Goal: Task Accomplishment & Management: Manage account settings

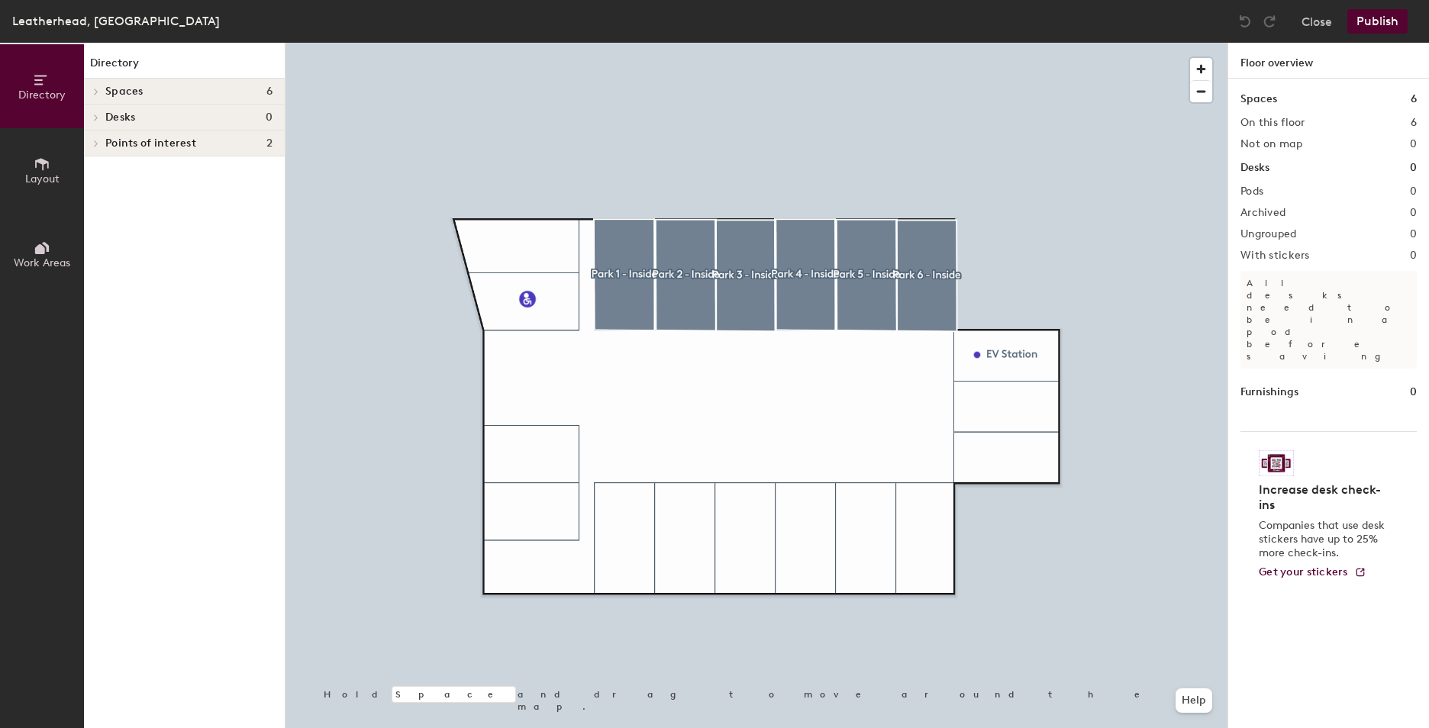
click at [147, 93] on h4 "Spaces 6" at bounding box center [188, 91] width 167 height 12
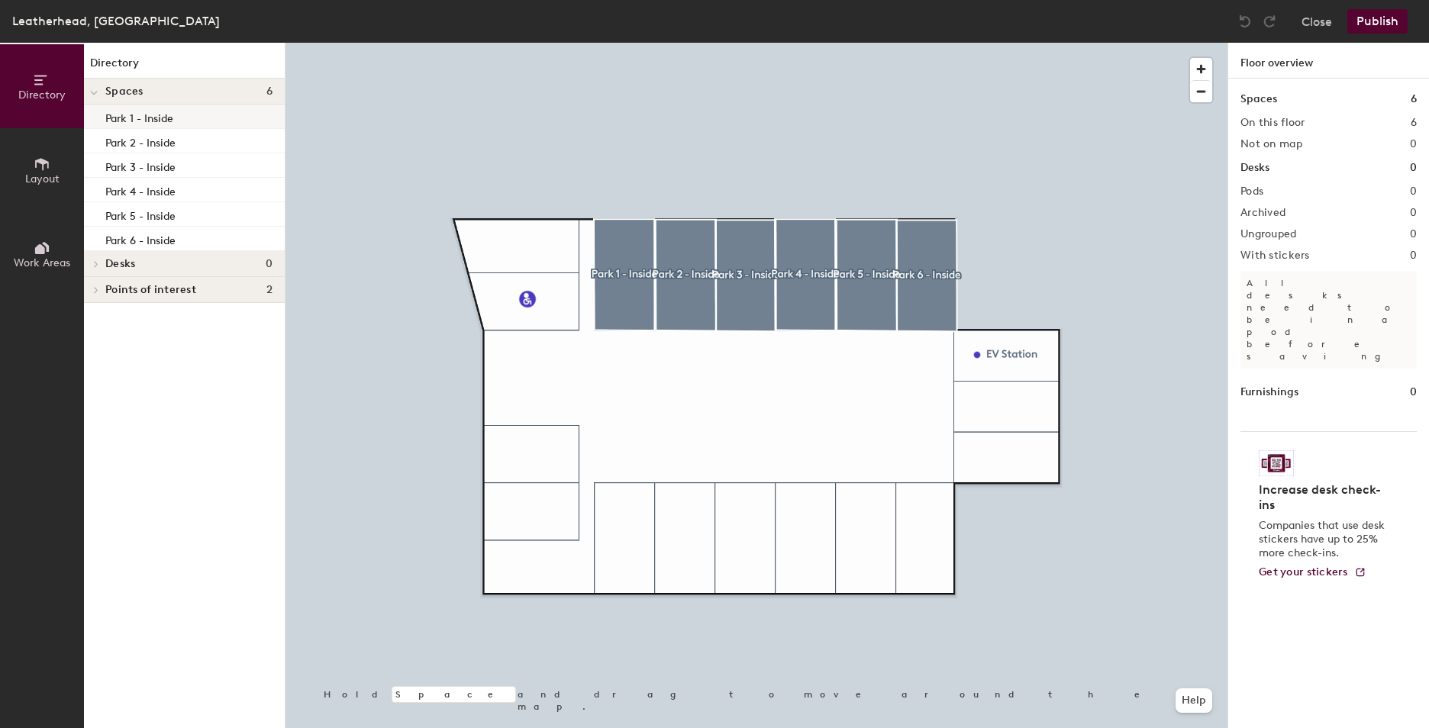
click at [168, 114] on p "Park 1 - Inside" at bounding box center [139, 117] width 68 height 18
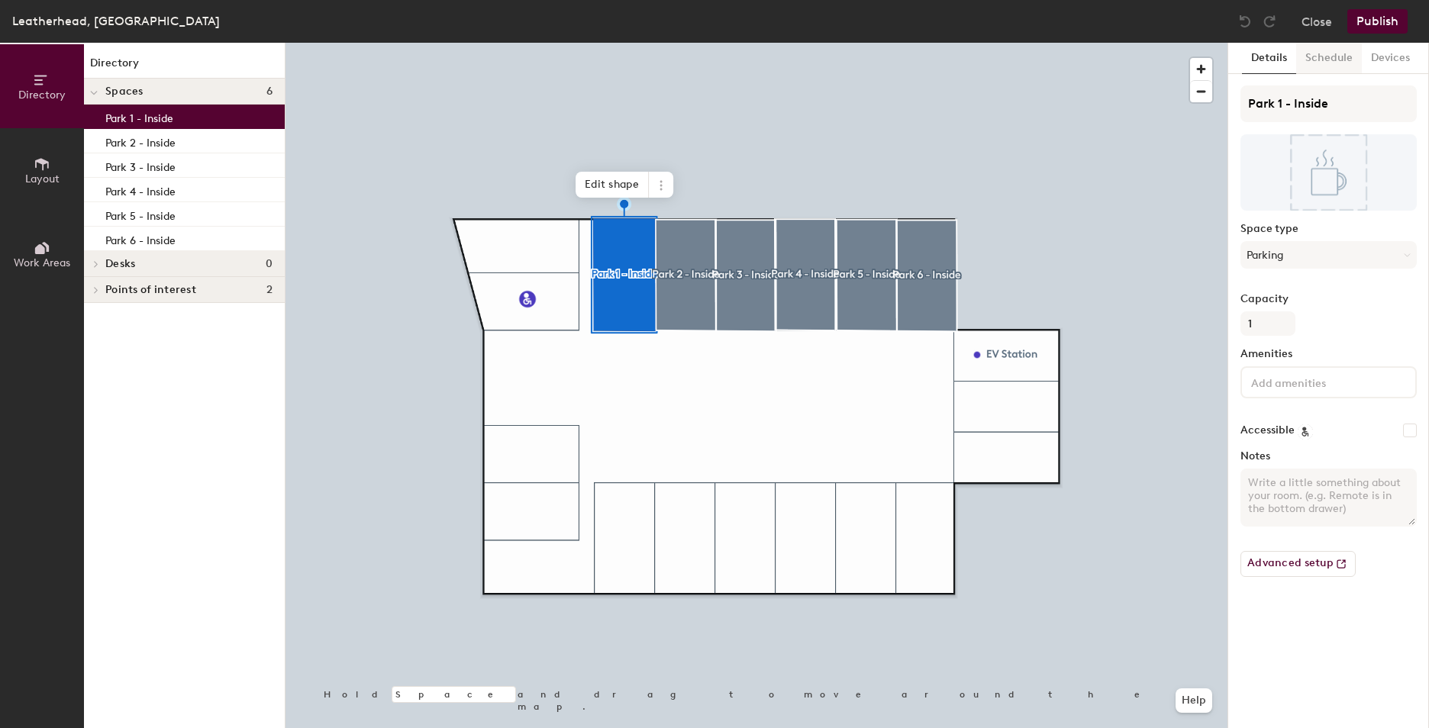
click at [1332, 56] on button "Schedule" at bounding box center [1329, 58] width 66 height 31
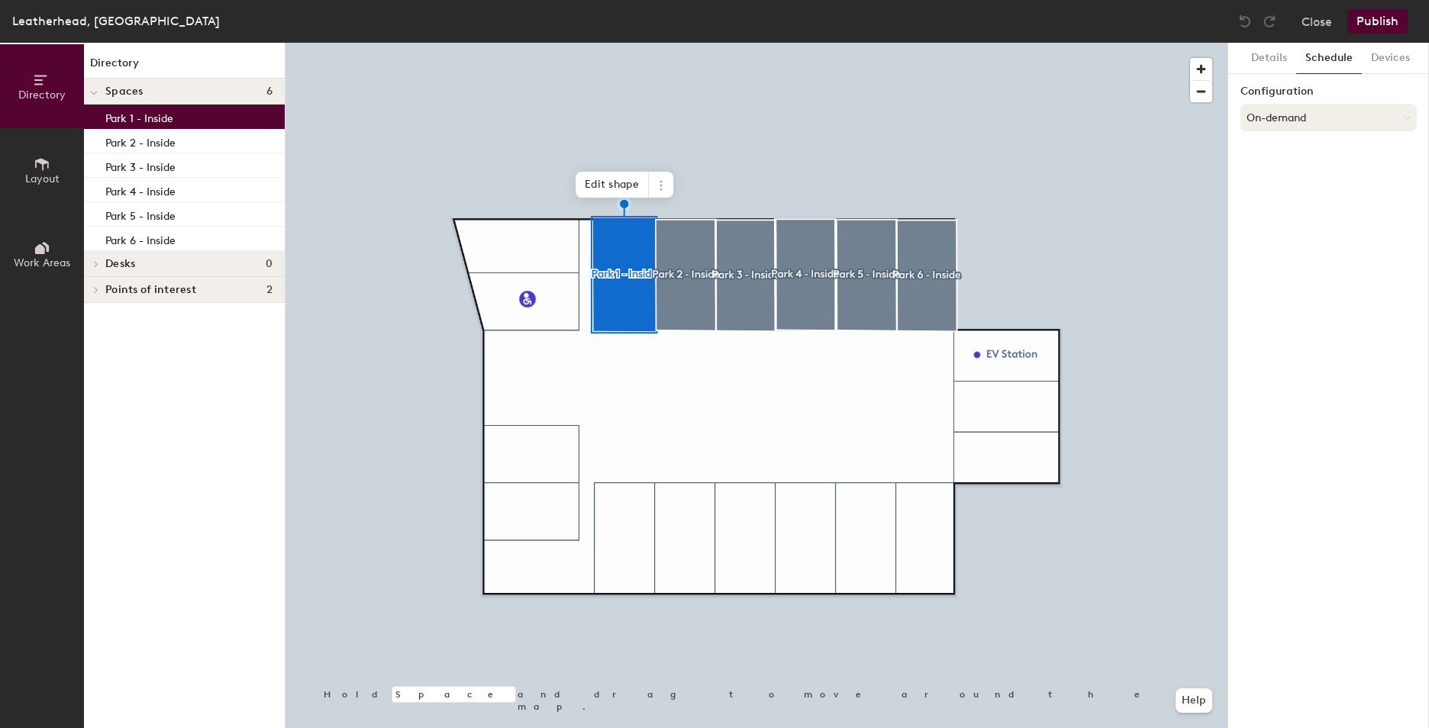
click at [1328, 119] on button "On-demand" at bounding box center [1328, 117] width 176 height 27
click at [1324, 342] on div "Details Schedule Devices Configuration On-demand" at bounding box center [1328, 385] width 201 height 685
click at [1392, 60] on button "Devices" at bounding box center [1390, 58] width 57 height 31
click at [1271, 60] on button "Details" at bounding box center [1269, 58] width 54 height 31
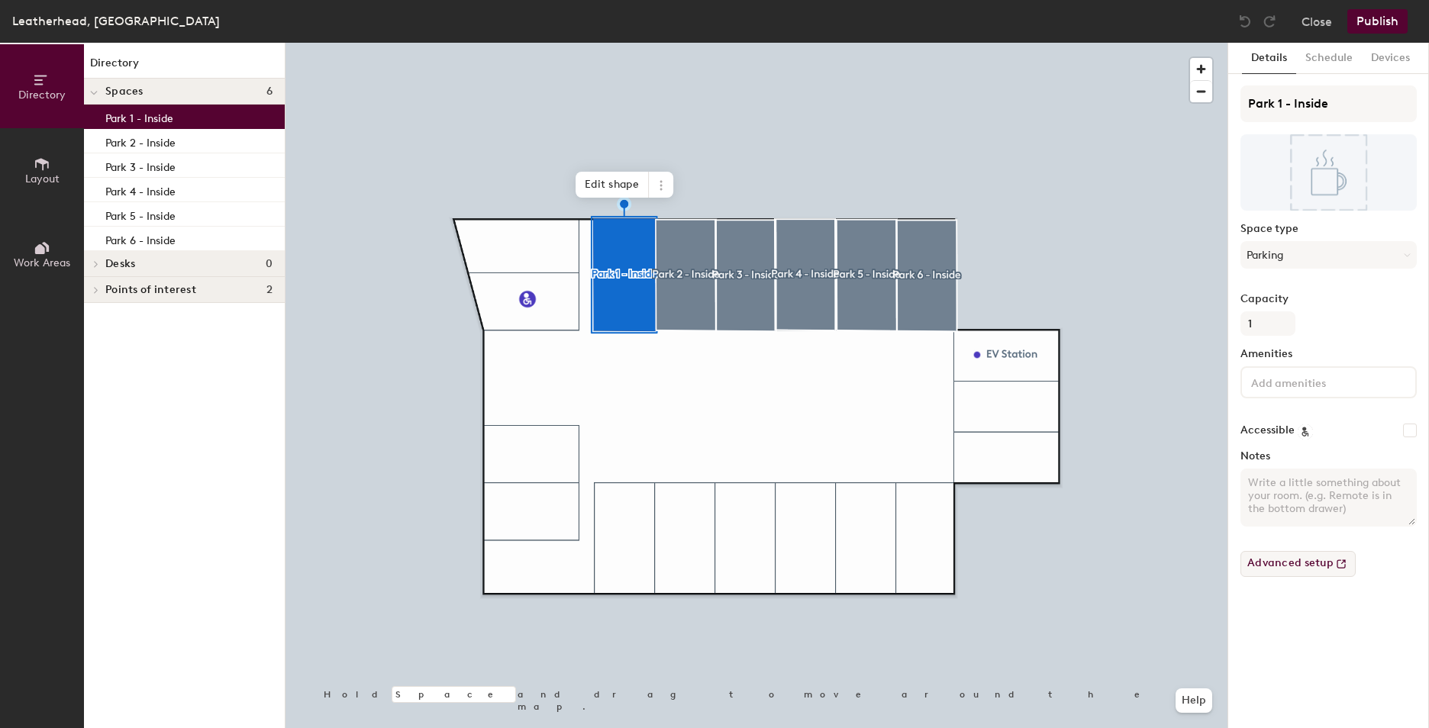
click at [1320, 567] on button "Advanced setup" at bounding box center [1297, 564] width 115 height 26
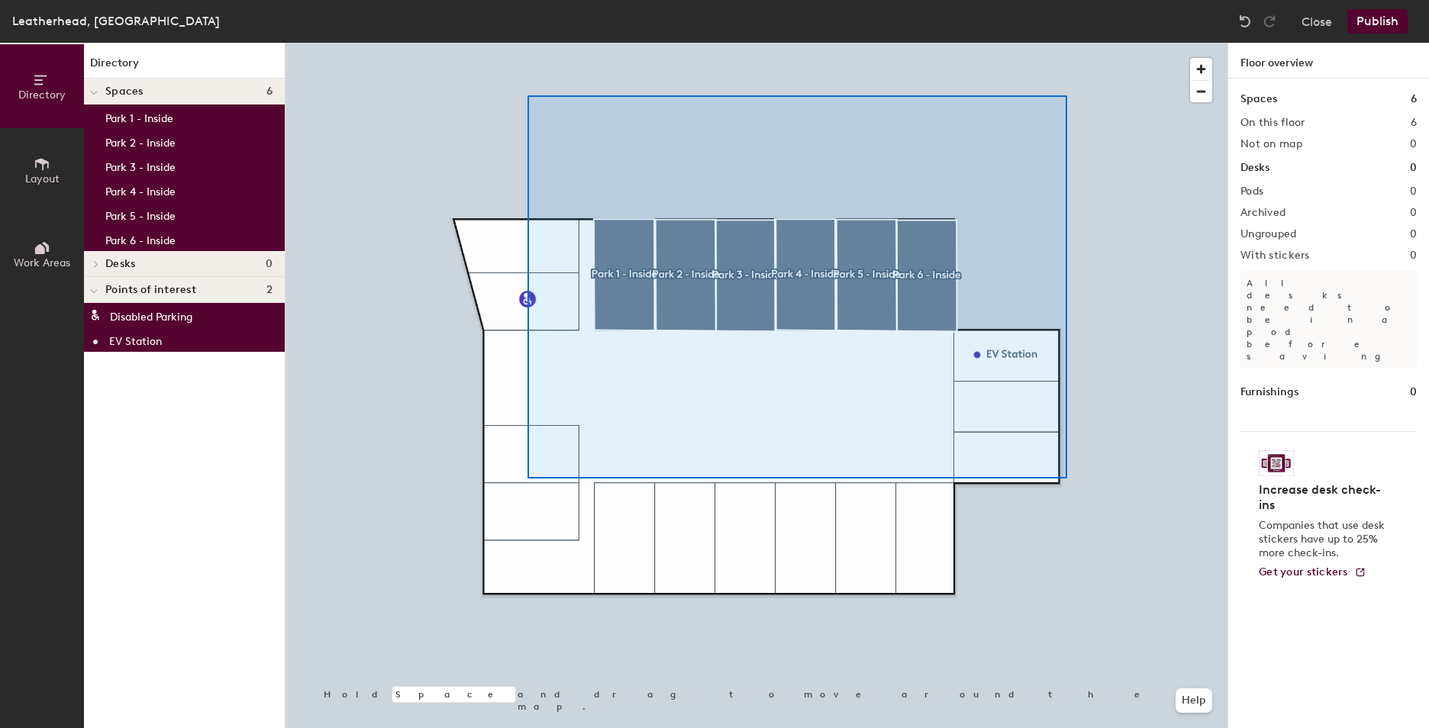
click at [1066, 478] on div at bounding box center [797, 286] width 540 height 383
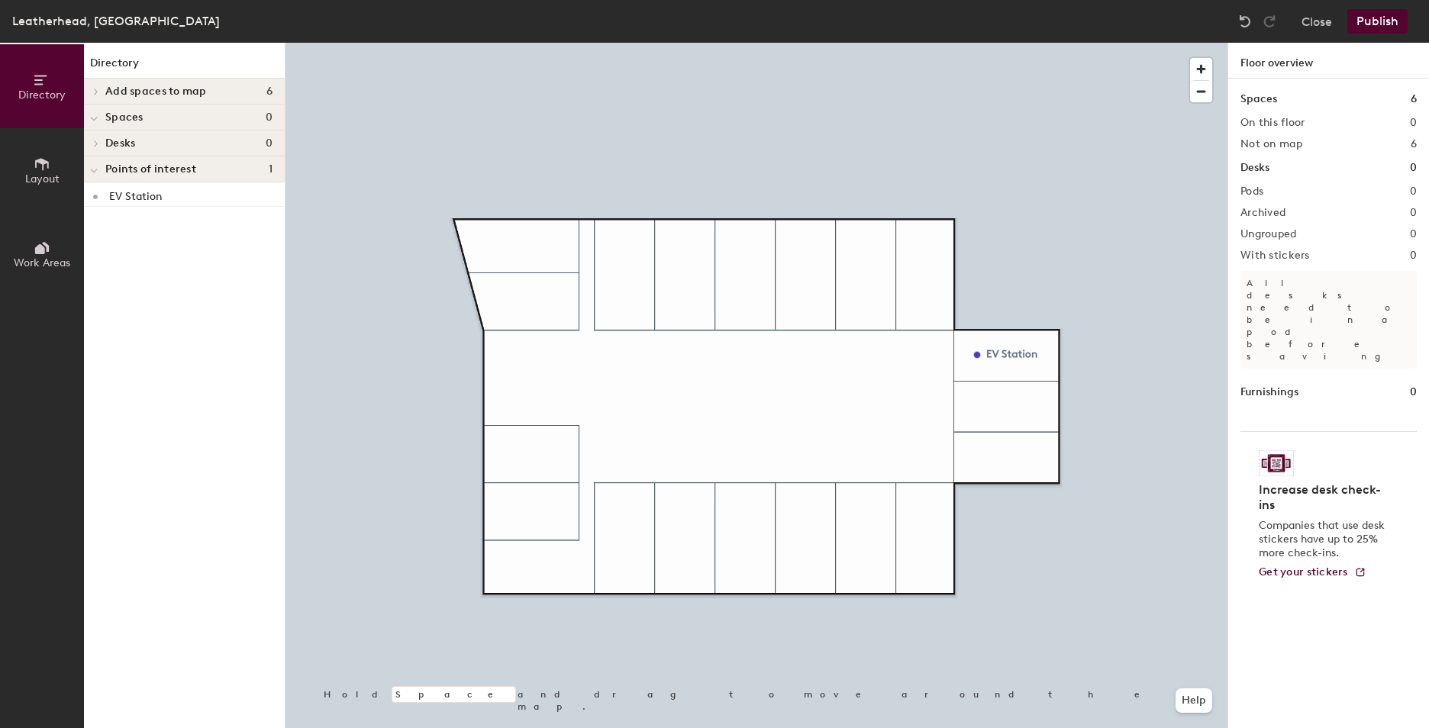
click at [154, 96] on span "Add spaces to map" at bounding box center [156, 91] width 102 height 12
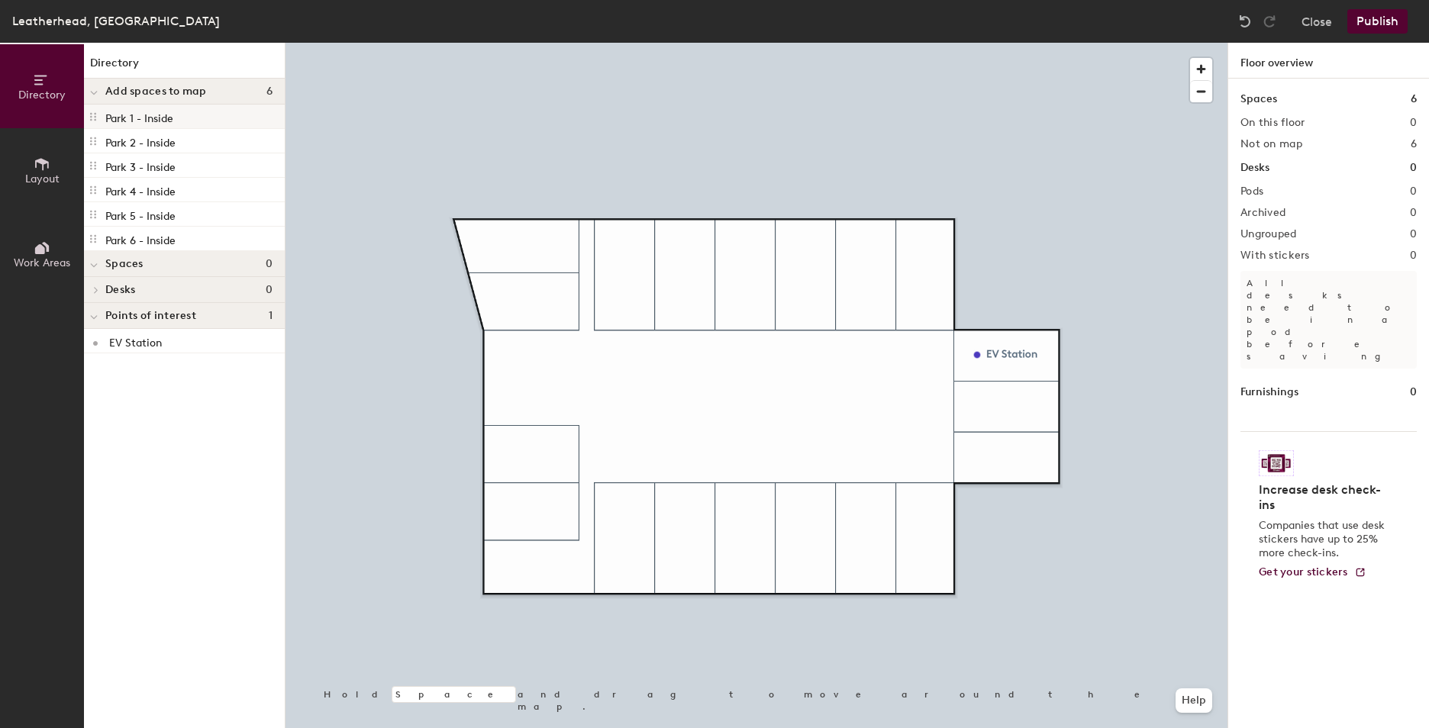
click at [164, 117] on p "Park 1 - Inside" at bounding box center [139, 117] width 68 height 18
drag, startPoint x: 92, startPoint y: 117, endPoint x: 236, endPoint y: 140, distance: 145.4
click at [236, 140] on div "Park 1 - [GEOGRAPHIC_DATA] 2 - Inside Park 3 - Inside Park 4 - Inside Park 5 - …" at bounding box center [184, 178] width 201 height 147
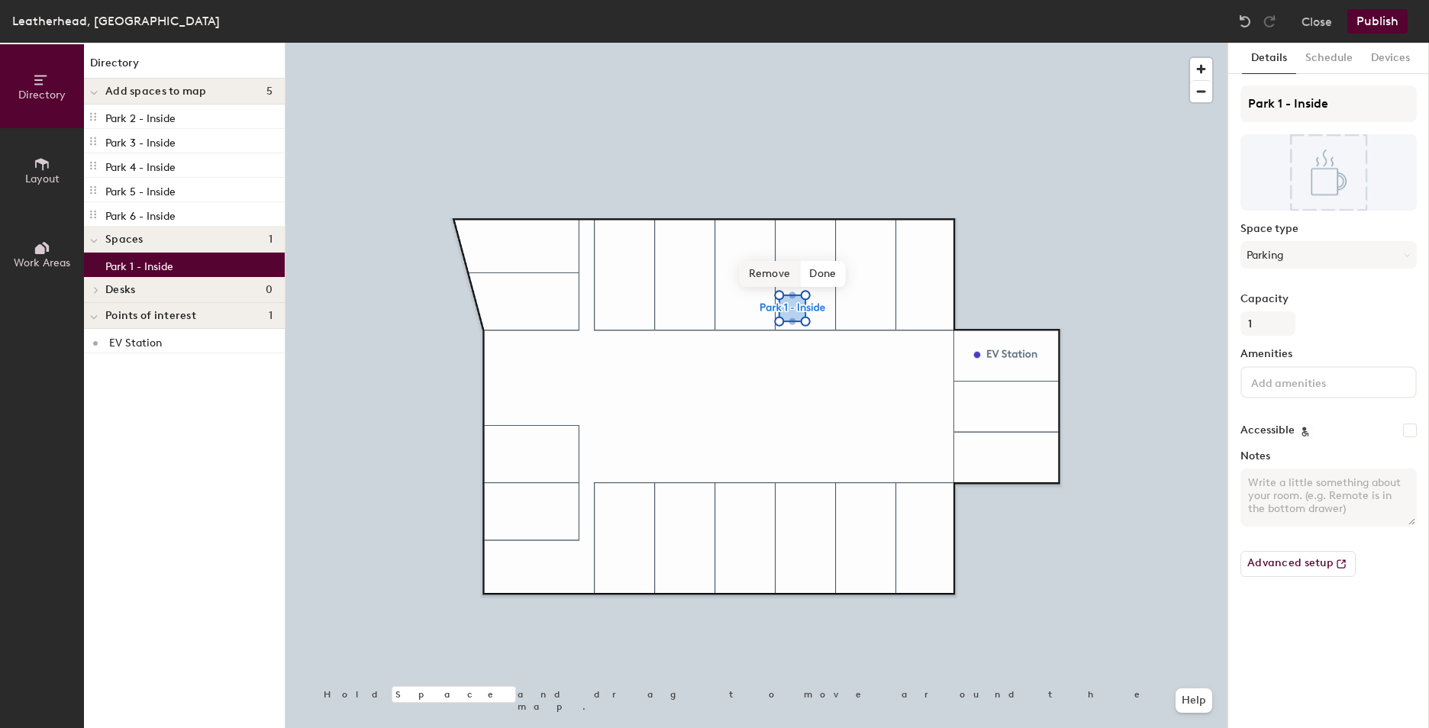
click at [761, 272] on span "Remove" at bounding box center [770, 274] width 61 height 26
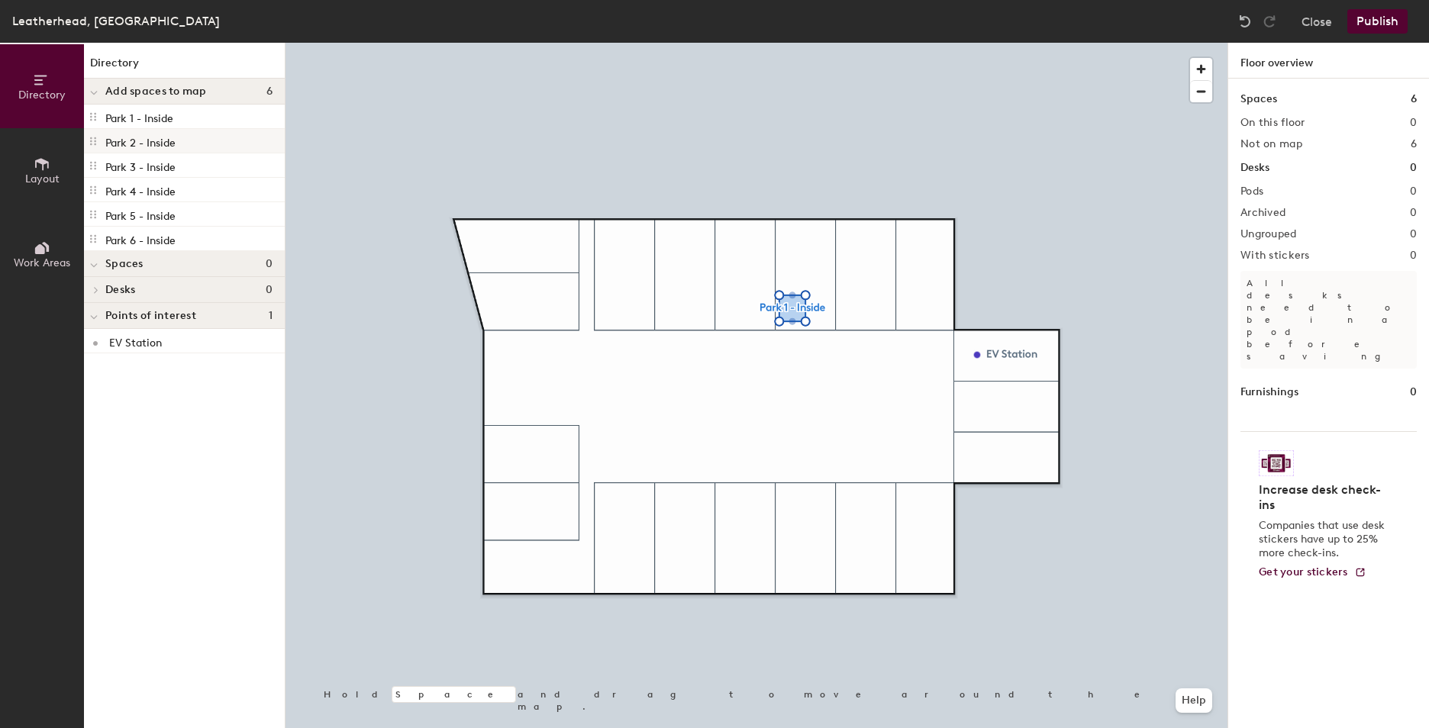
click at [211, 131] on div "Park 2 - Inside" at bounding box center [184, 141] width 201 height 24
click at [402, 43] on div at bounding box center [756, 43] width 942 height 0
click at [30, 164] on button "Layout" at bounding box center [42, 170] width 84 height 84
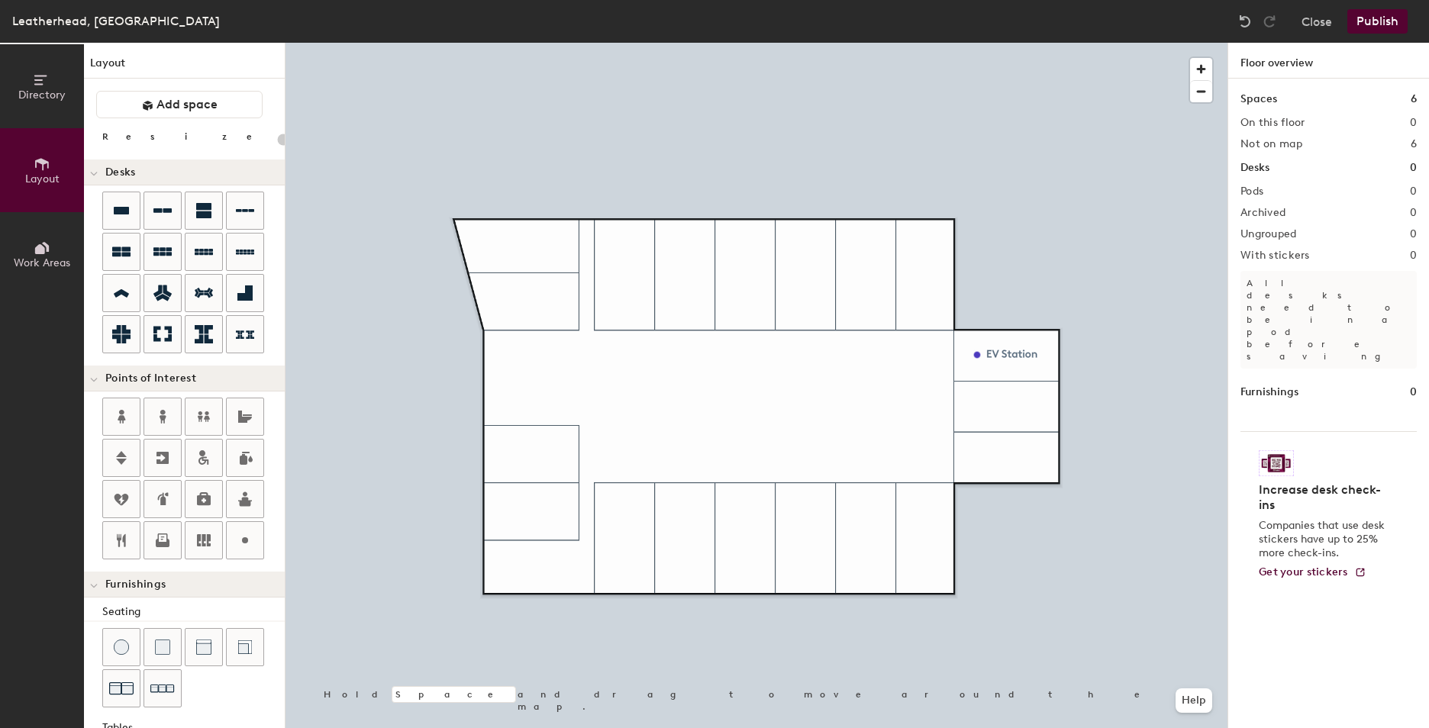
click at [58, 86] on button "Directory" at bounding box center [42, 86] width 84 height 84
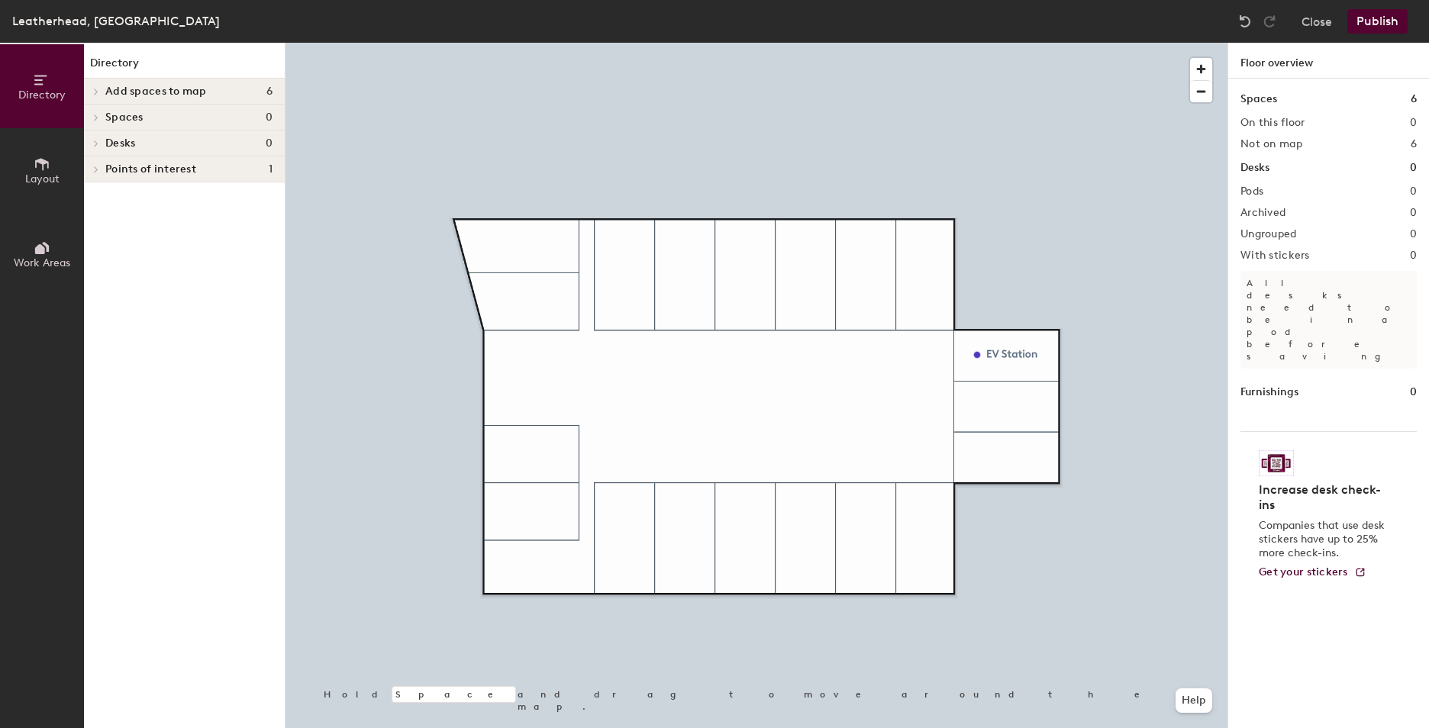
click at [63, 242] on button "Work Areas" at bounding box center [42, 254] width 84 height 84
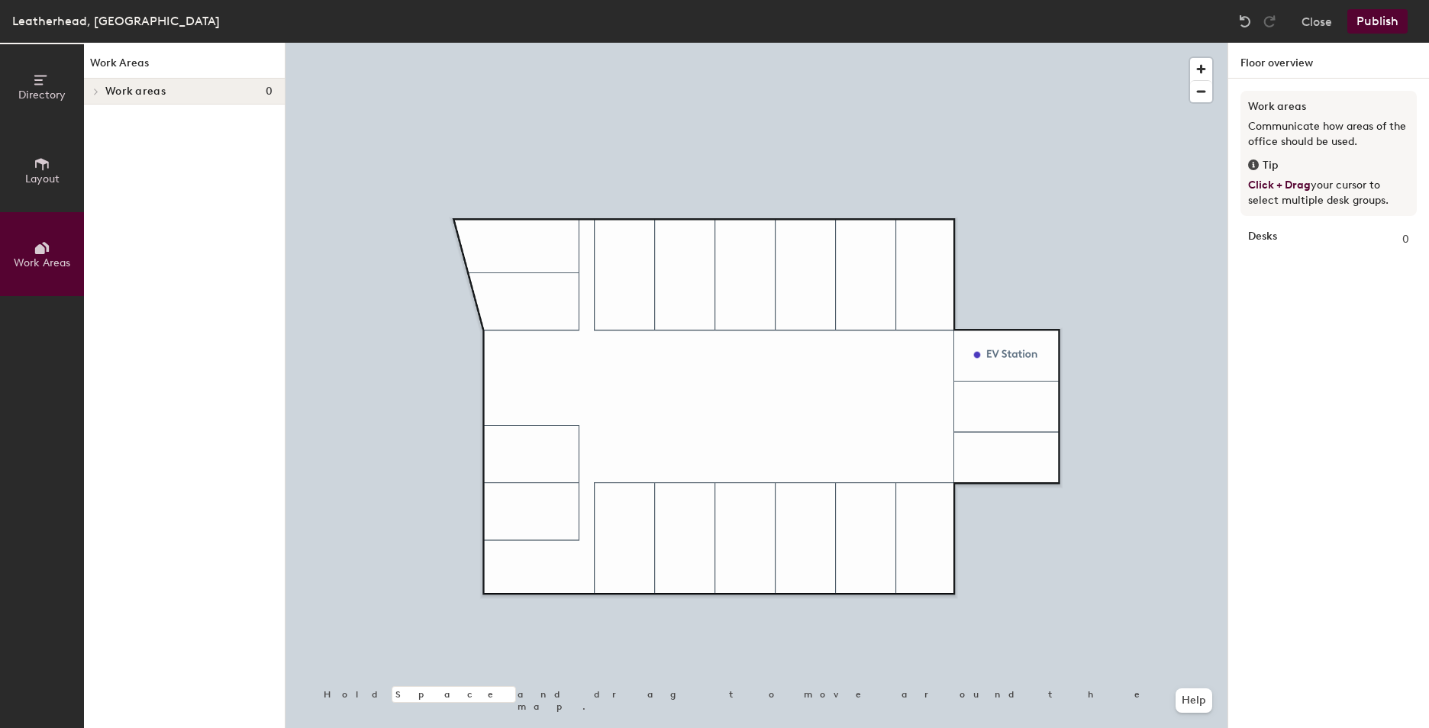
click at [56, 171] on button "Layout" at bounding box center [42, 170] width 84 height 84
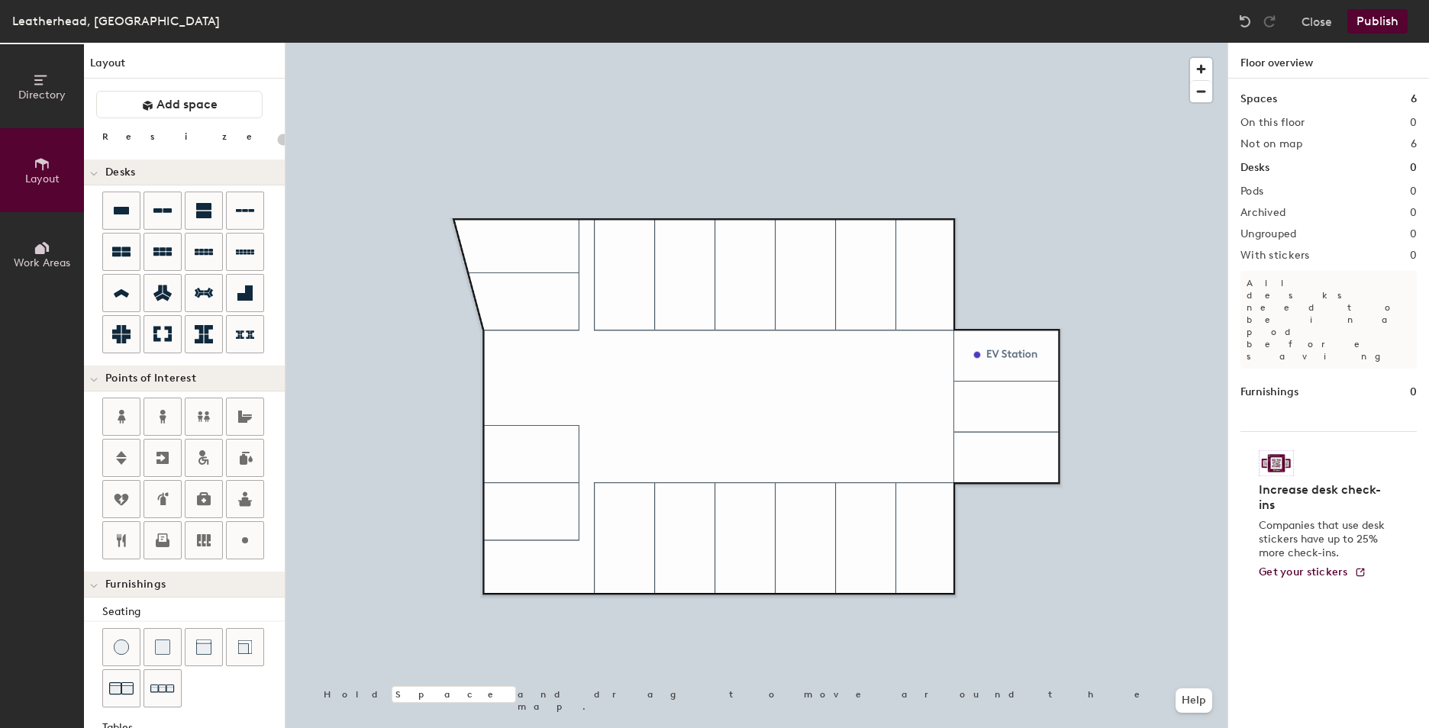
click at [59, 82] on button "Directory" at bounding box center [42, 86] width 84 height 84
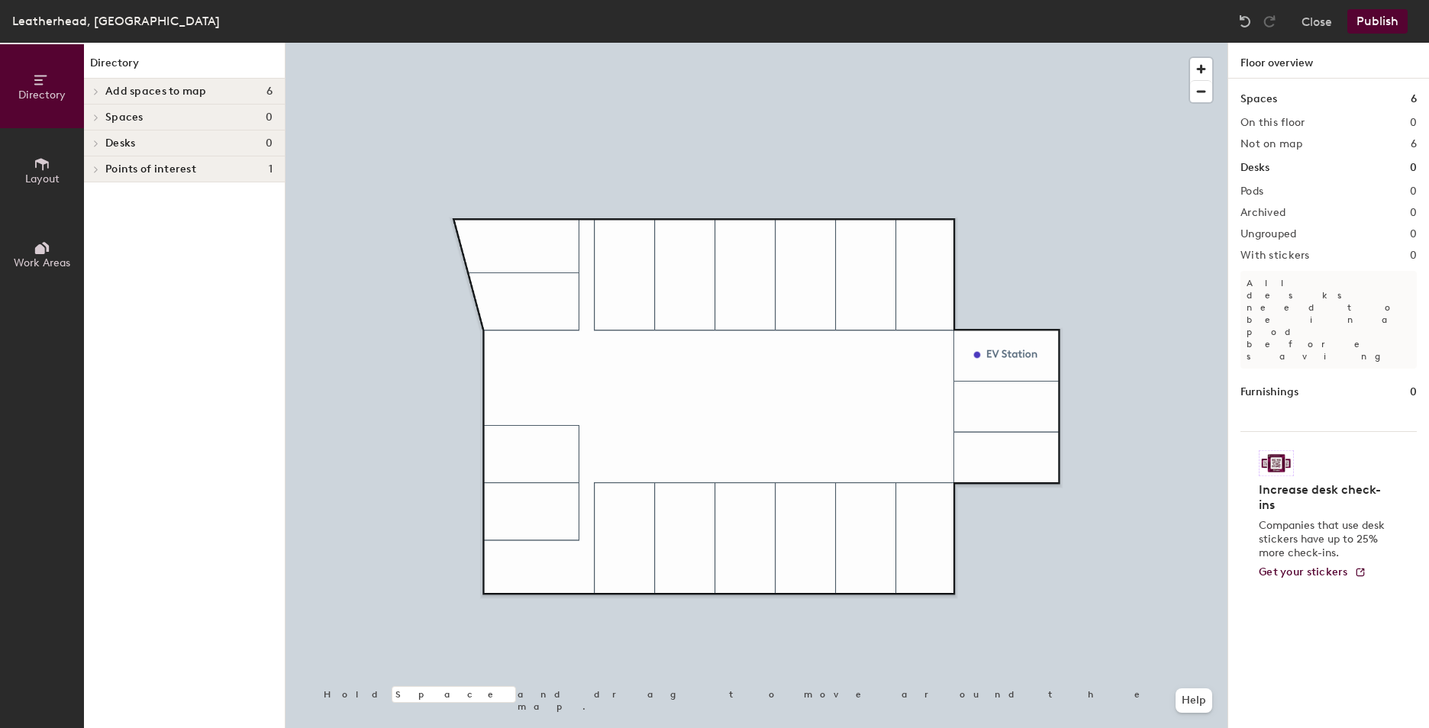
click at [114, 89] on span "Add spaces to map" at bounding box center [156, 91] width 102 height 12
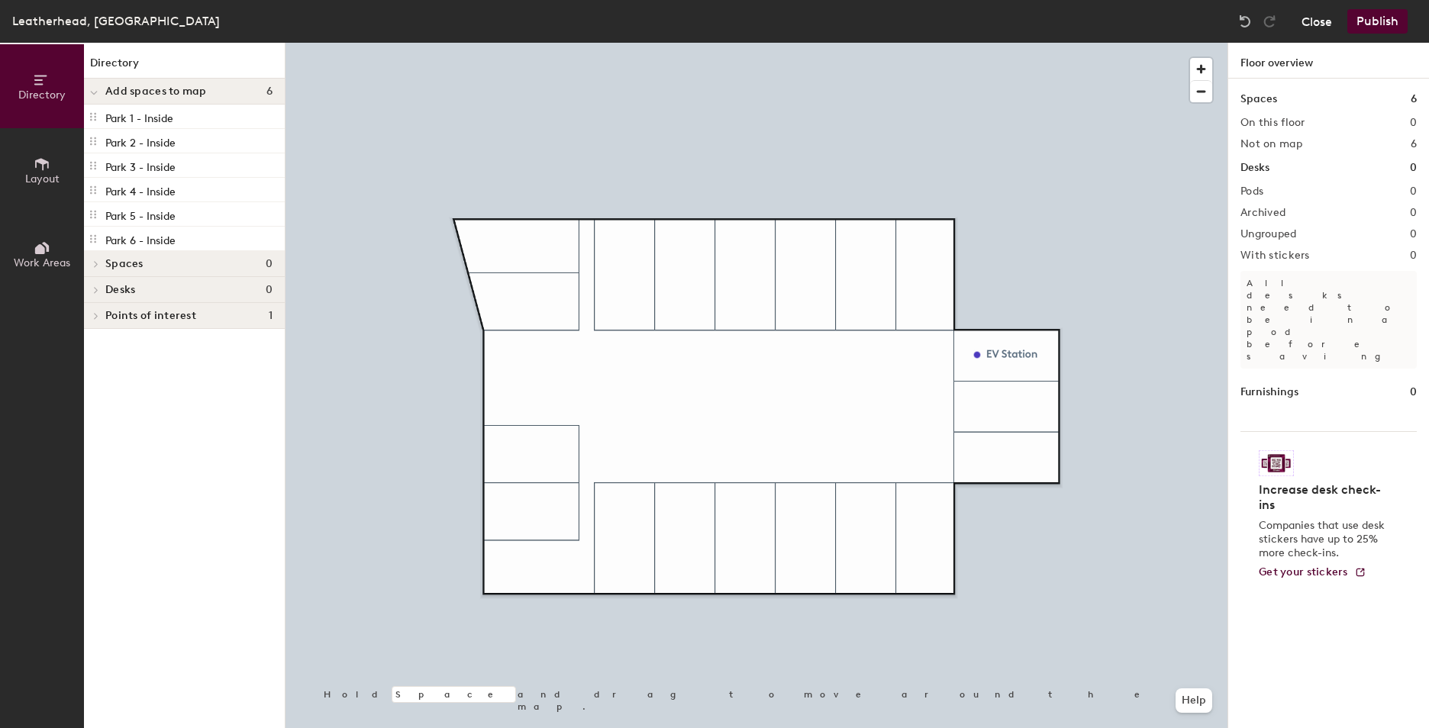
click at [1317, 18] on button "Close" at bounding box center [1316, 21] width 31 height 24
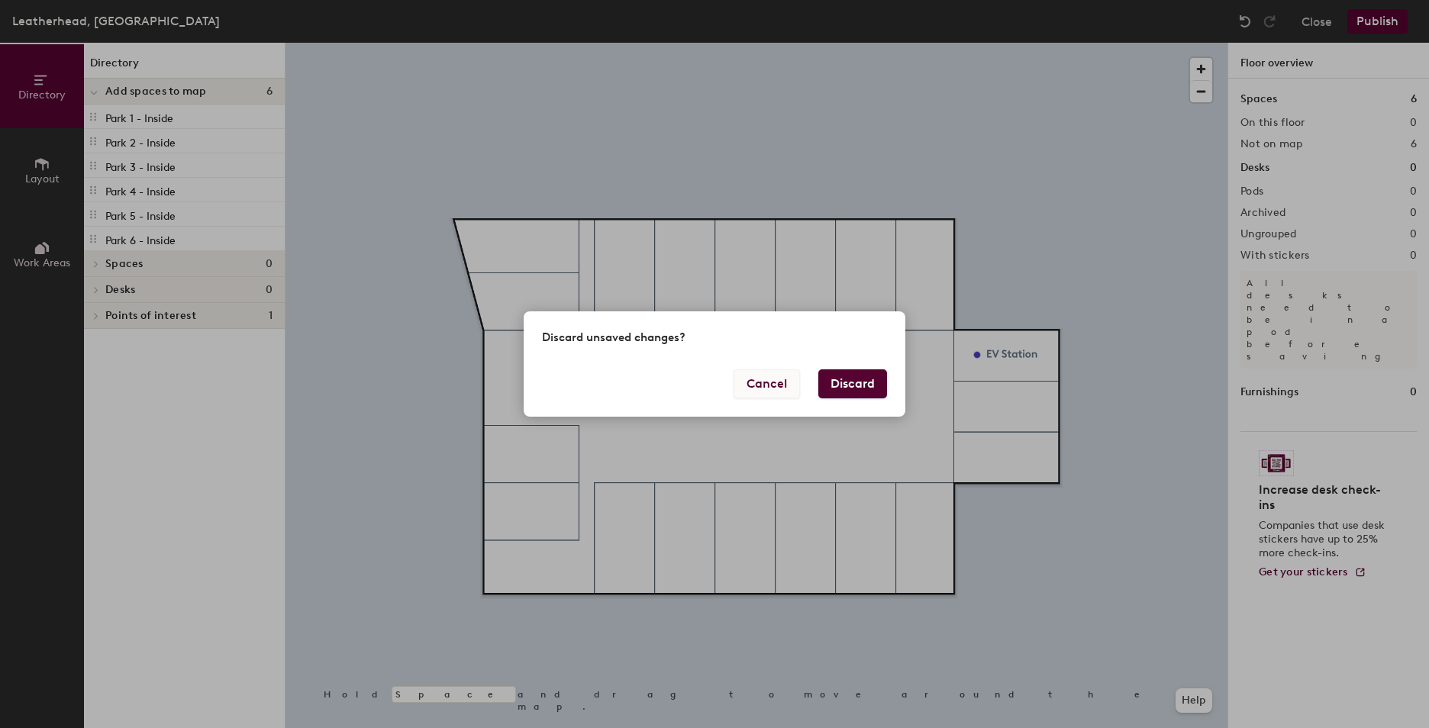
click at [769, 382] on button "Cancel" at bounding box center [767, 383] width 66 height 29
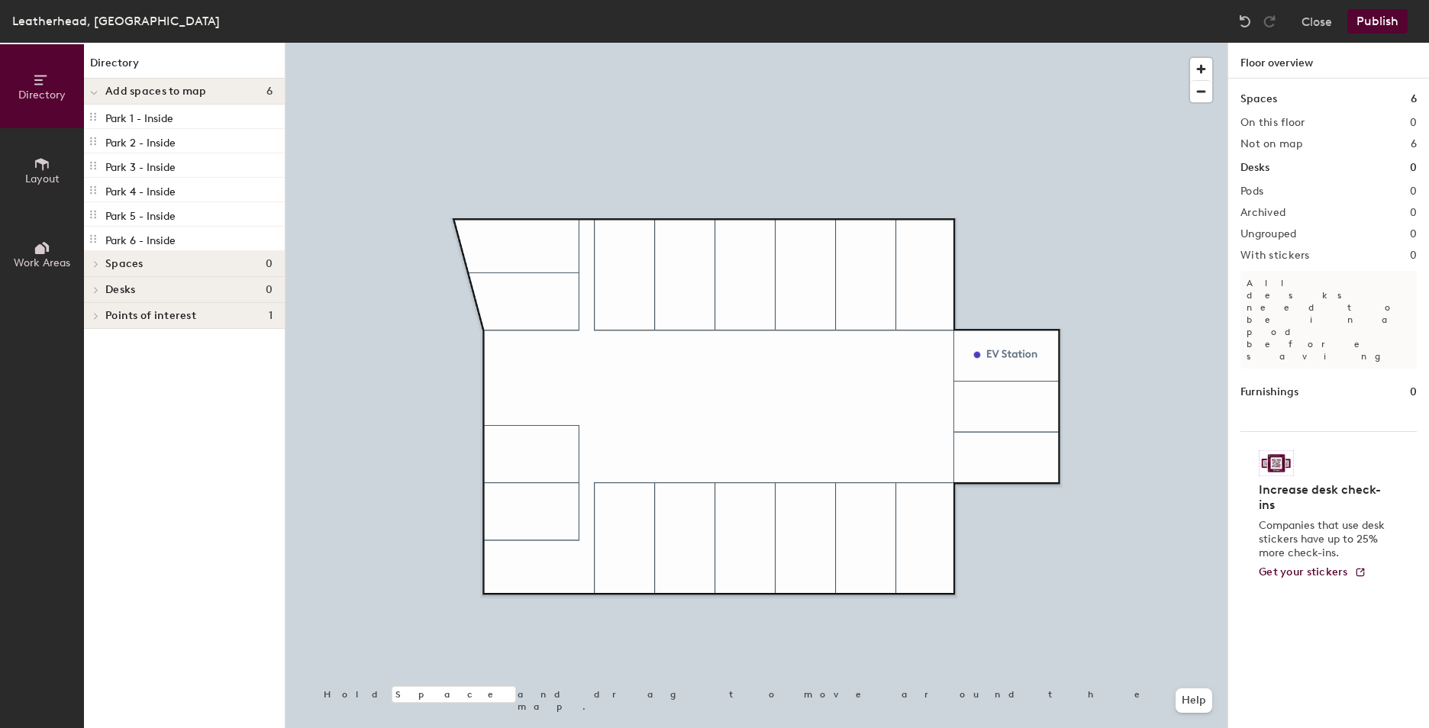
click at [1384, 26] on button "Publish" at bounding box center [1377, 21] width 60 height 24
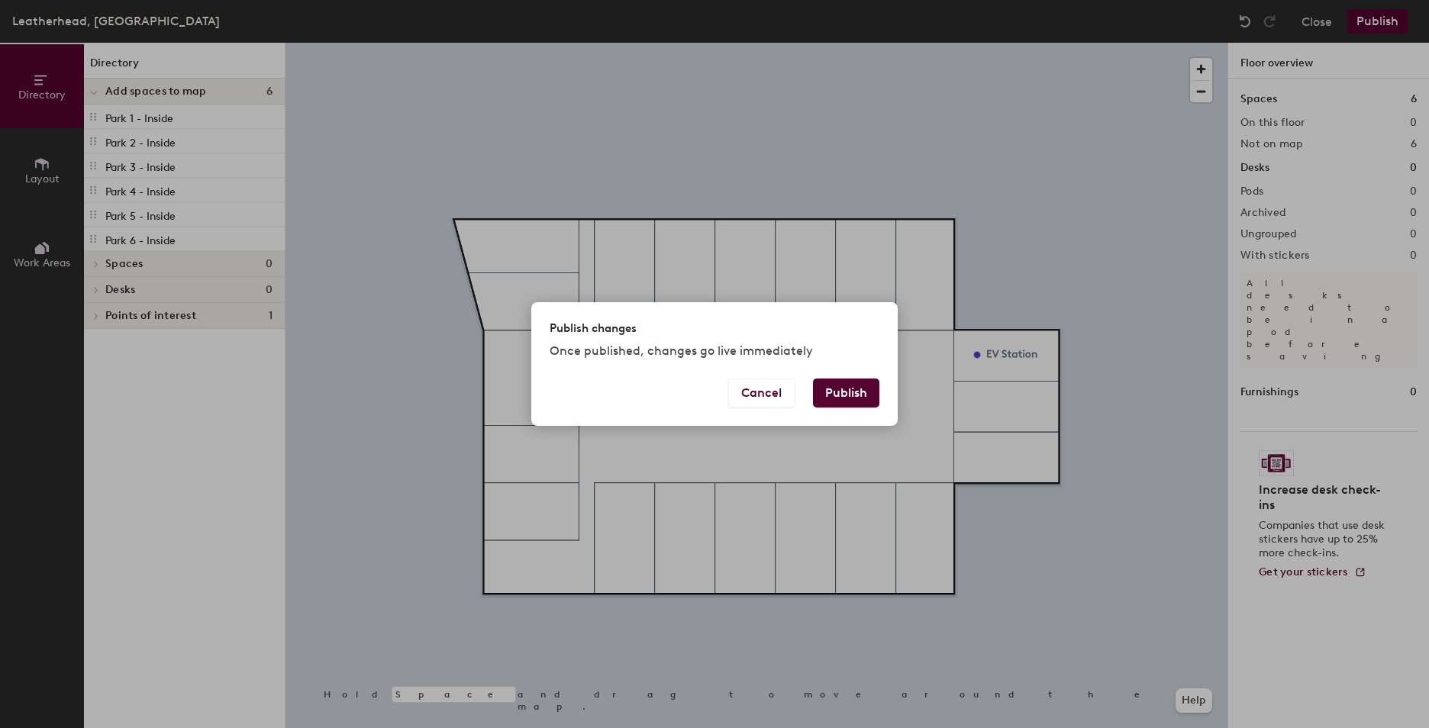
click at [840, 384] on button "Publish" at bounding box center [846, 393] width 66 height 29
